Goal: Information Seeking & Learning: Learn about a topic

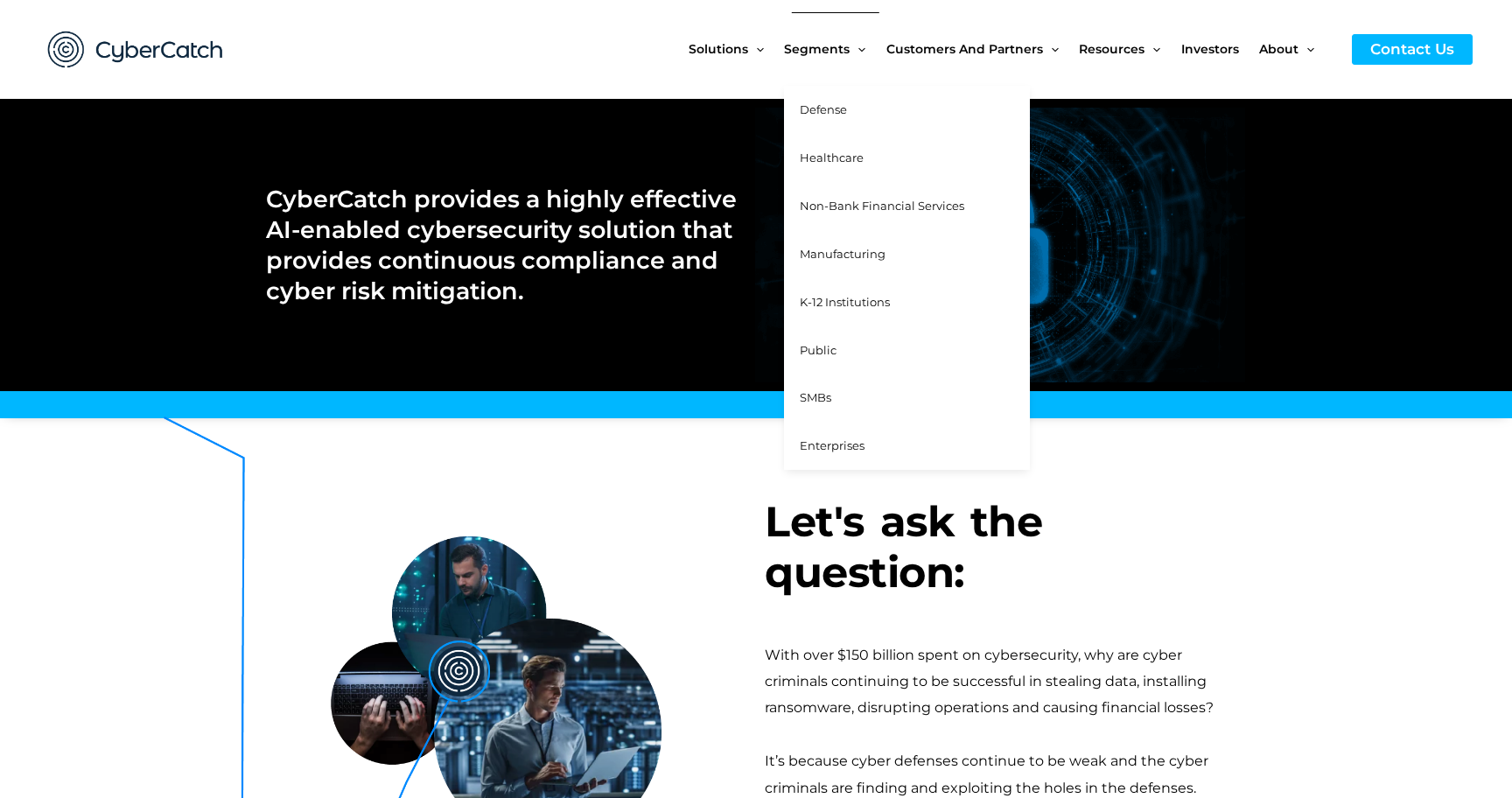
click at [825, 105] on span "Defense" at bounding box center [823, 109] width 47 height 14
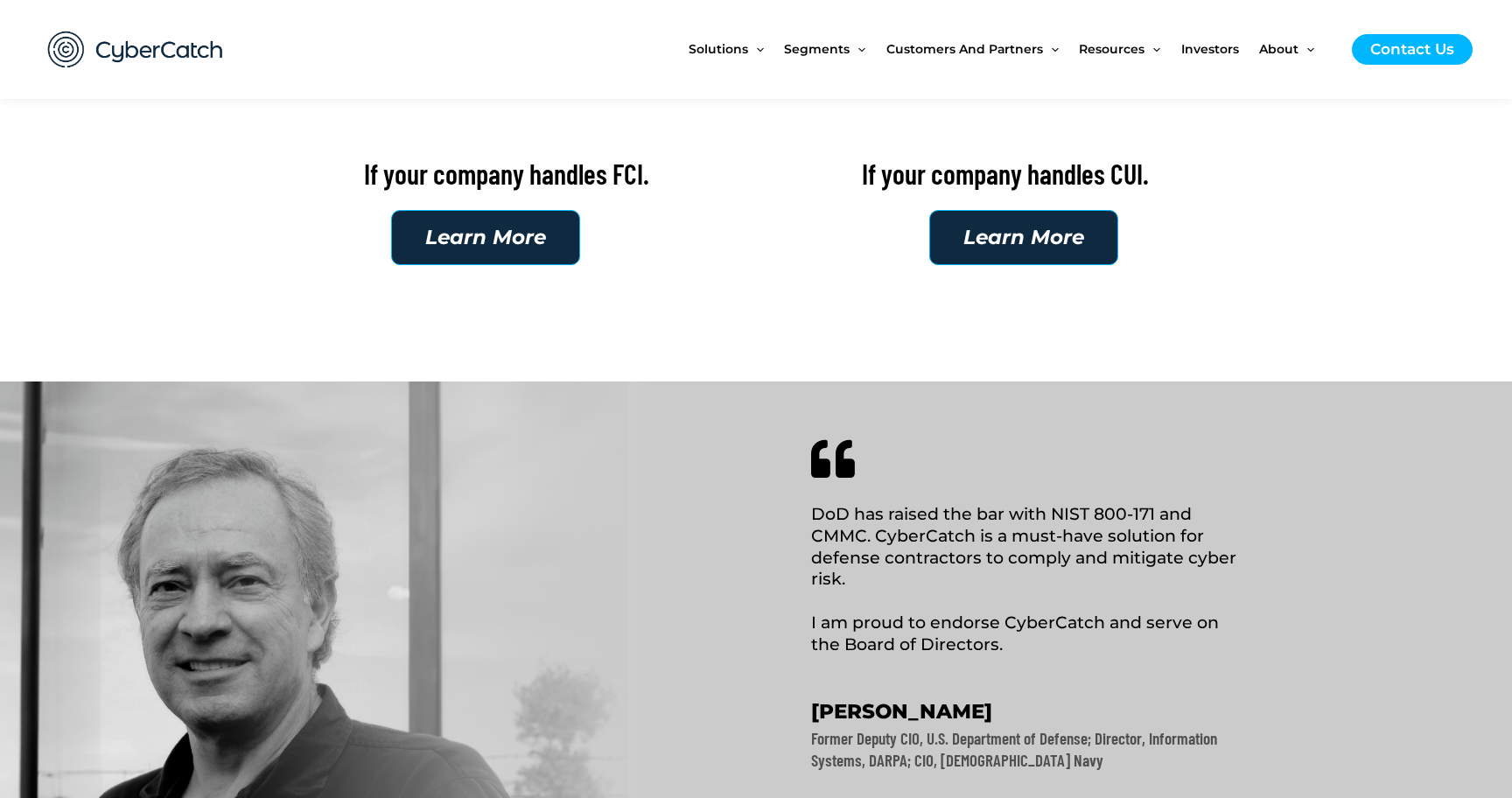
scroll to position [364, 0]
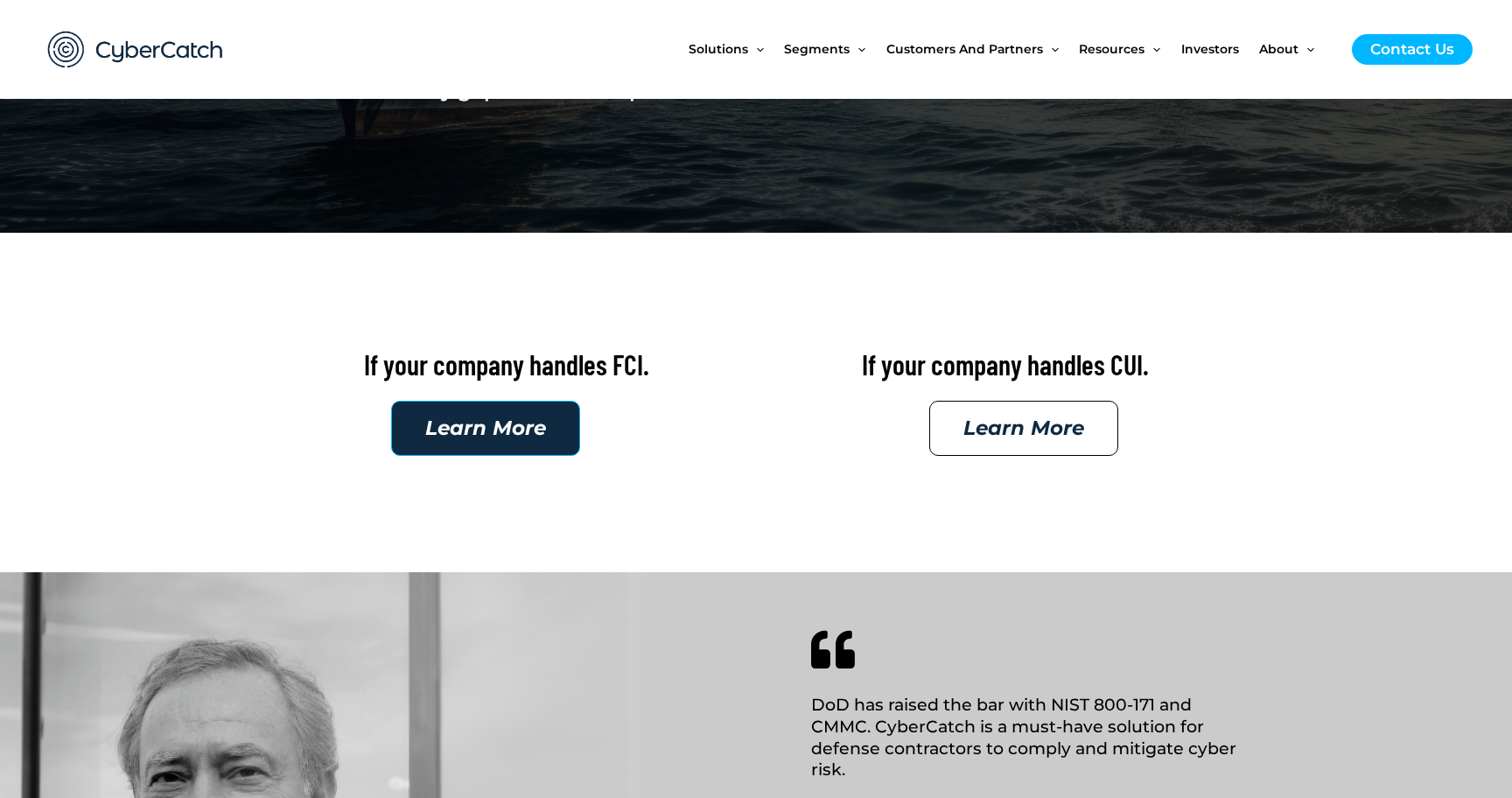
click at [1022, 429] on span "Learn More" at bounding box center [1024, 428] width 121 height 20
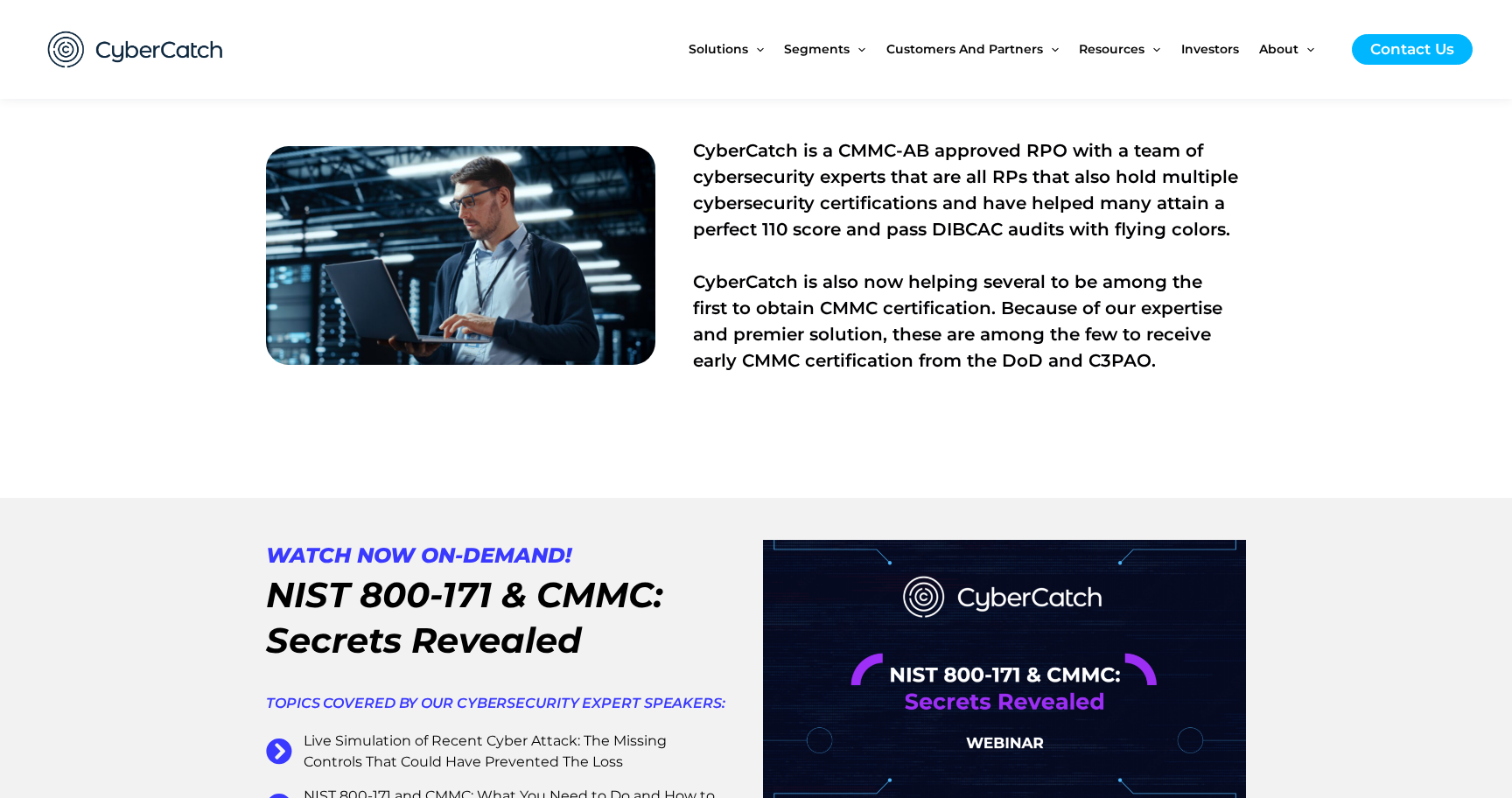
scroll to position [634, 0]
